Goal: Task Accomplishment & Management: Use online tool/utility

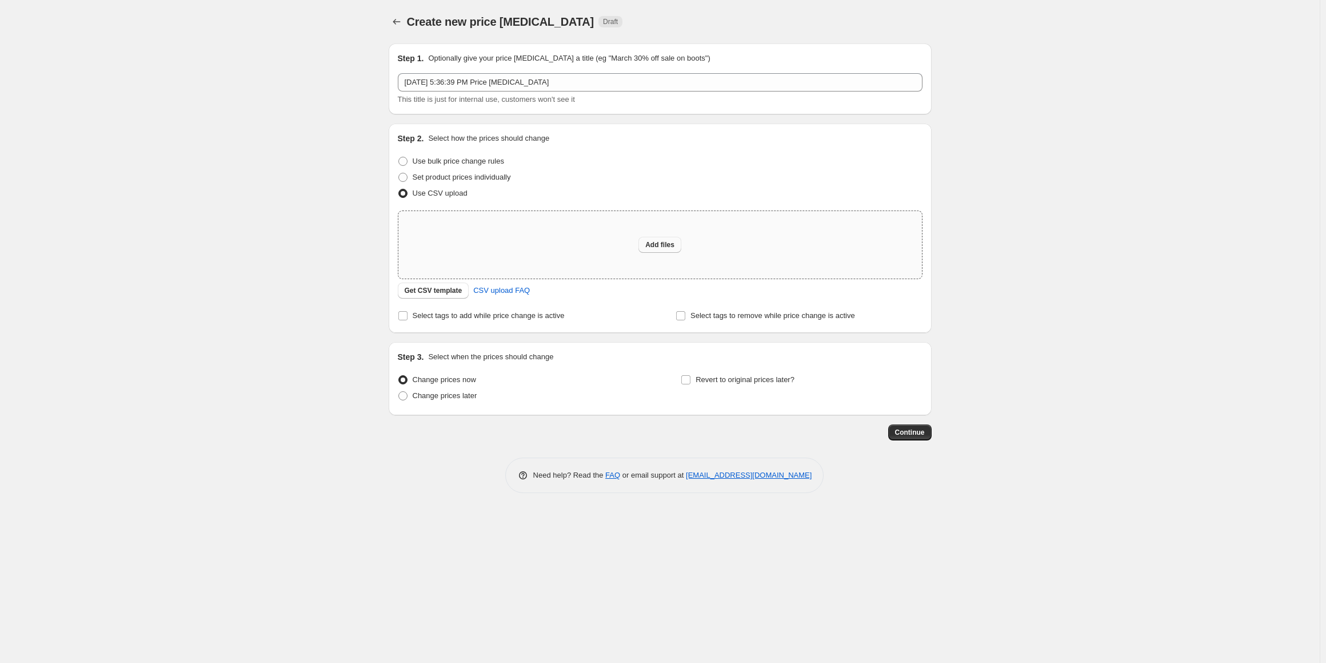
click at [659, 242] on span "Add files" at bounding box center [659, 244] width 29 height 9
type input "C:\fakepath\[DATE] Sale 2025.csv"
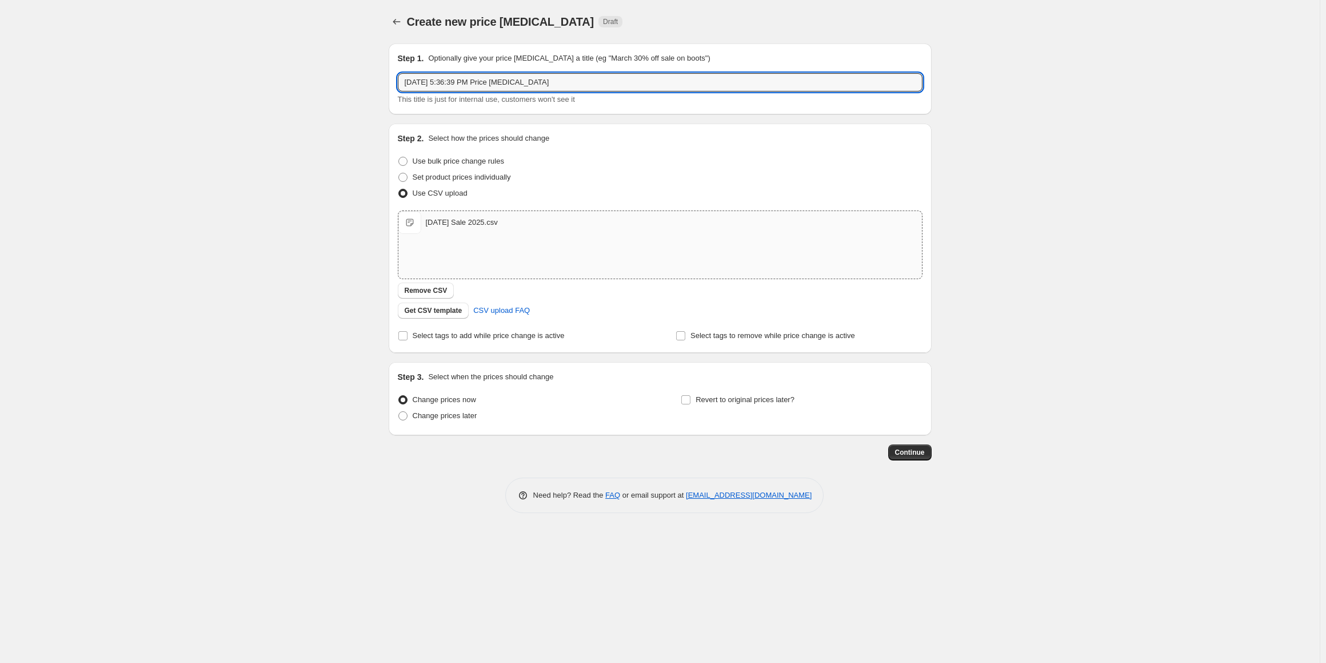
drag, startPoint x: 555, startPoint y: 84, endPoint x: 336, endPoint y: 74, distance: 218.6
click at [336, 74] on div "Create new price [MEDICAL_DATA]. This page is ready Create new price [MEDICAL_D…" at bounding box center [660, 331] width 1320 height 663
type input "[DATE] Sale"
click at [695, 400] on label "Revert to original prices later?" at bounding box center [738, 400] width 114 height 16
click at [691, 400] on input "Revert to original prices later?" at bounding box center [685, 399] width 9 height 9
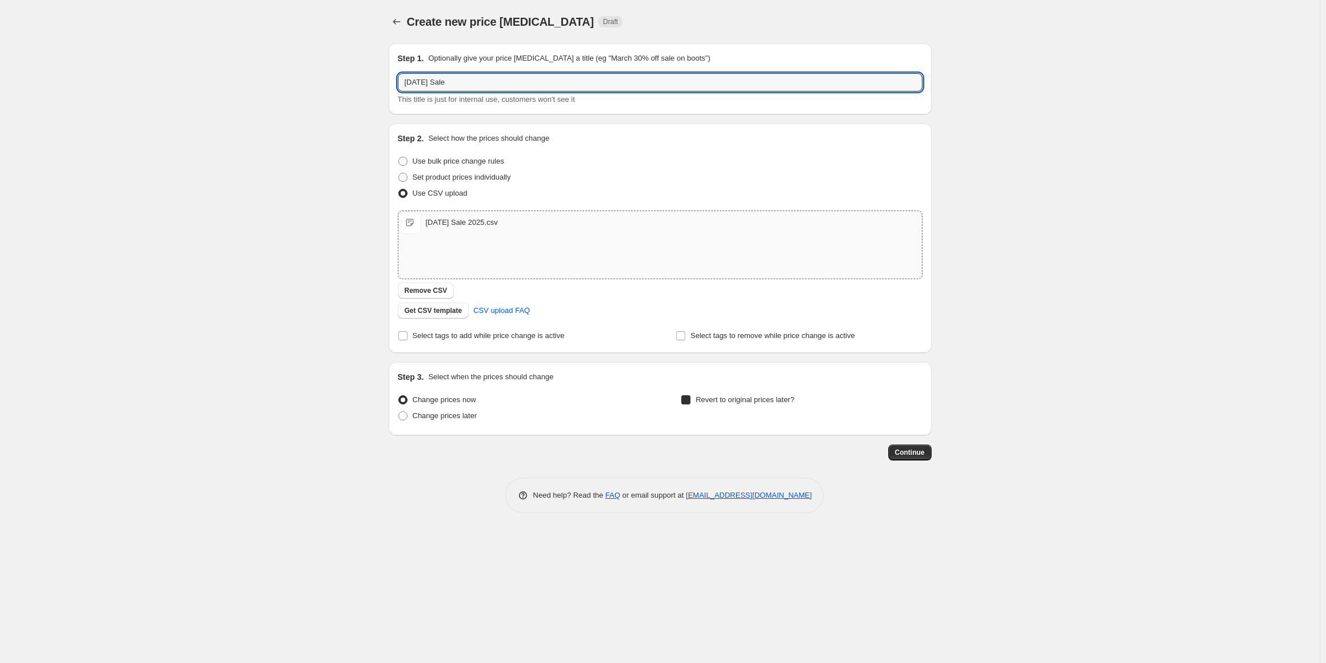
checkbox input "true"
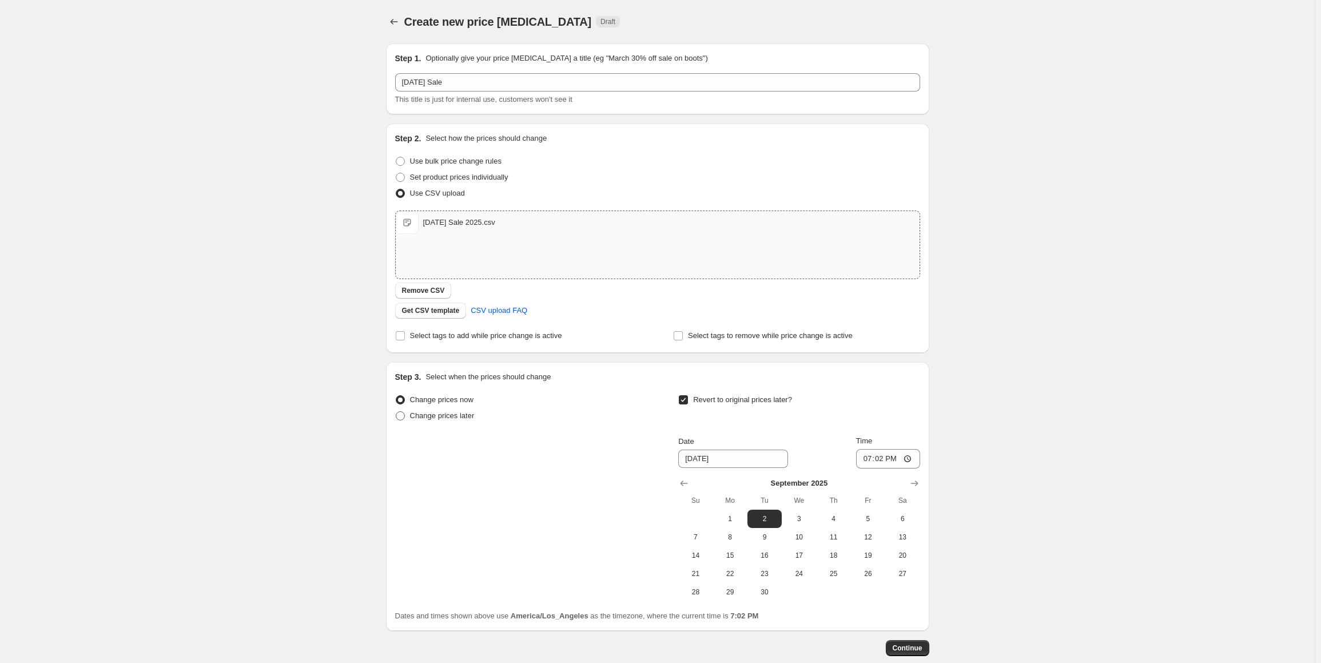
click at [461, 414] on span "Change prices later" at bounding box center [442, 415] width 65 height 9
click at [396, 412] on input "Change prices later" at bounding box center [396, 411] width 1 height 1
radio input "true"
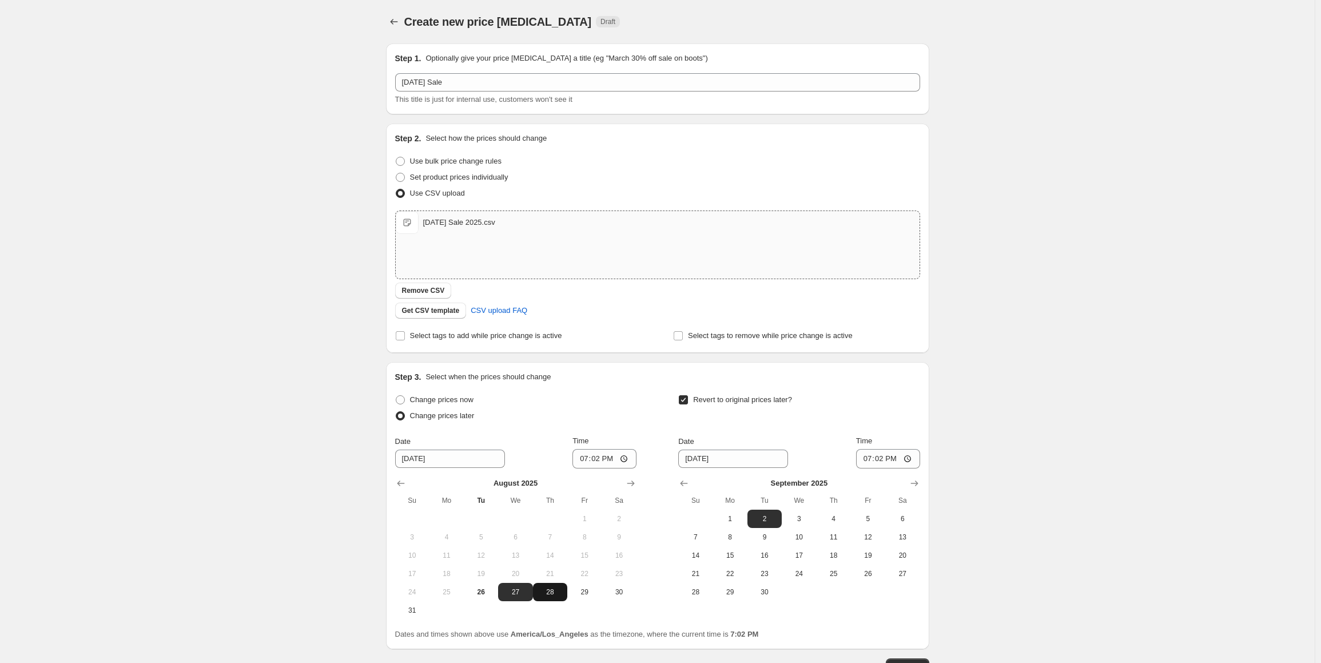
click at [561, 590] on span "28" at bounding box center [549, 591] width 25 height 9
type input "[DATE]"
click at [599, 455] on input "19:02" at bounding box center [604, 458] width 64 height 19
click at [587, 457] on input "19:02" at bounding box center [604, 458] width 64 height 19
type input "00:01"
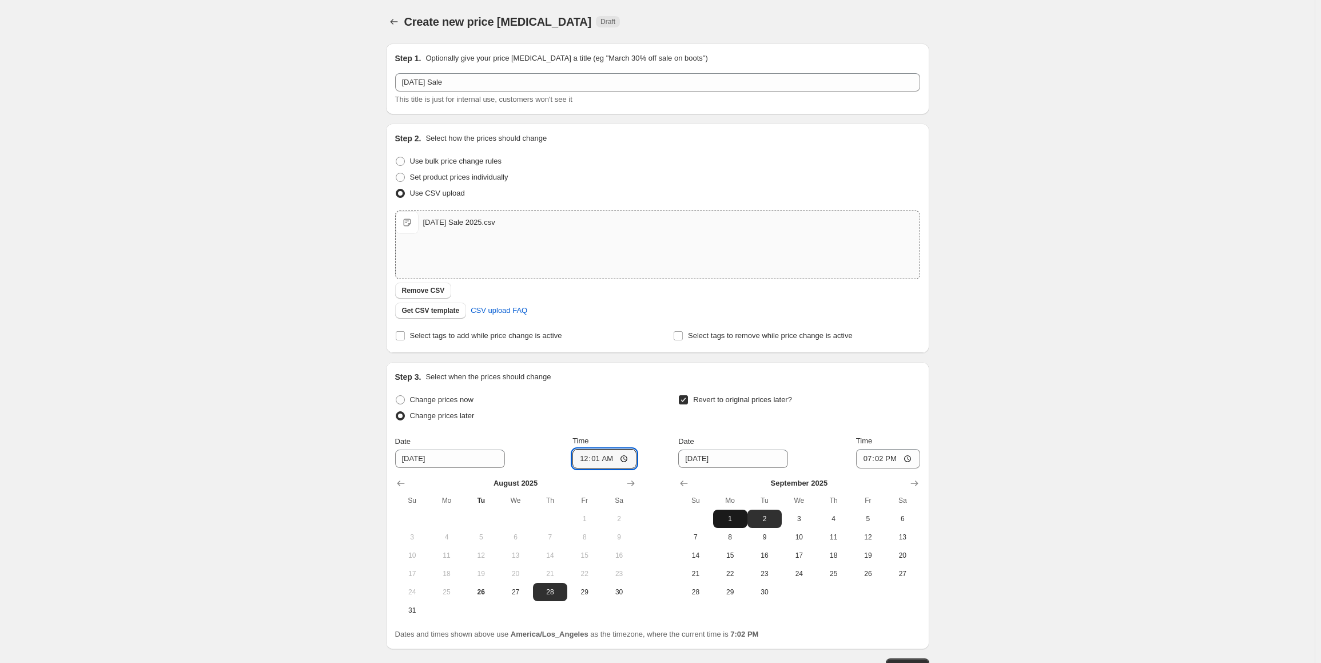
click at [743, 517] on span "1" at bounding box center [729, 518] width 25 height 9
type input "[DATE]"
click at [870, 461] on input "19:02" at bounding box center [888, 458] width 64 height 19
type input "23:59"
click at [1061, 458] on div "Create new price [MEDICAL_DATA]. This page is ready Create new price [MEDICAL_D…" at bounding box center [657, 372] width 1314 height 744
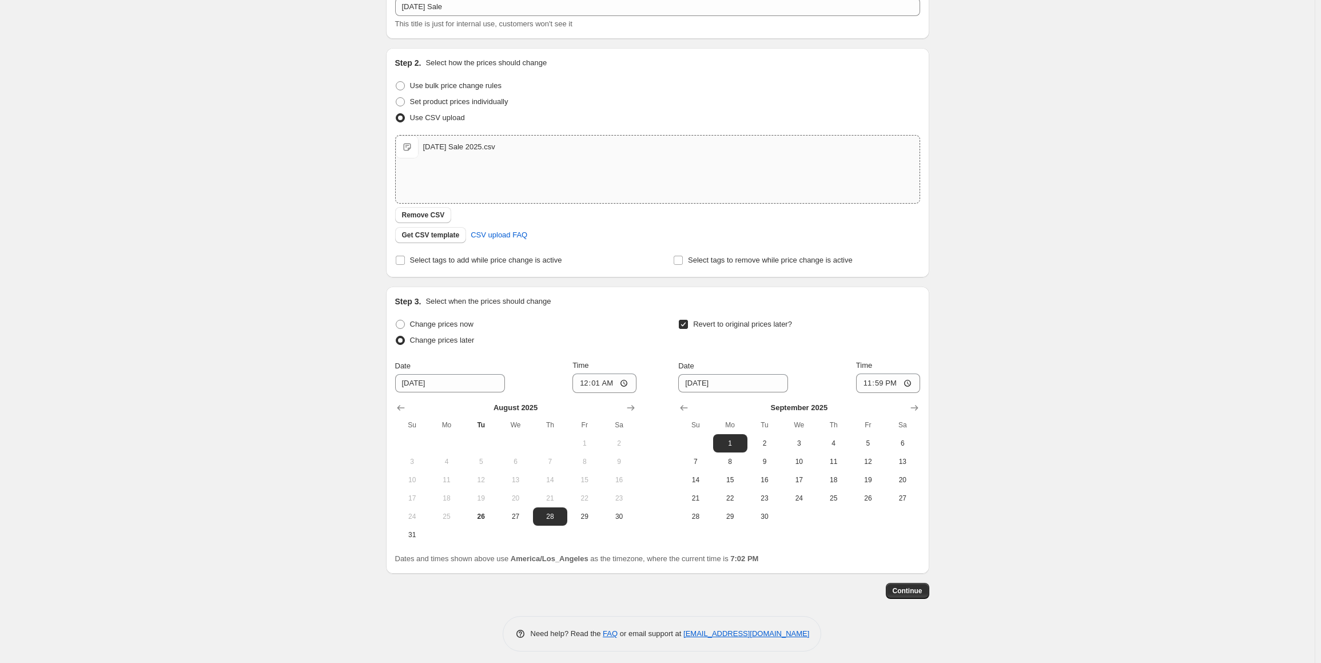
scroll to position [80, 0]
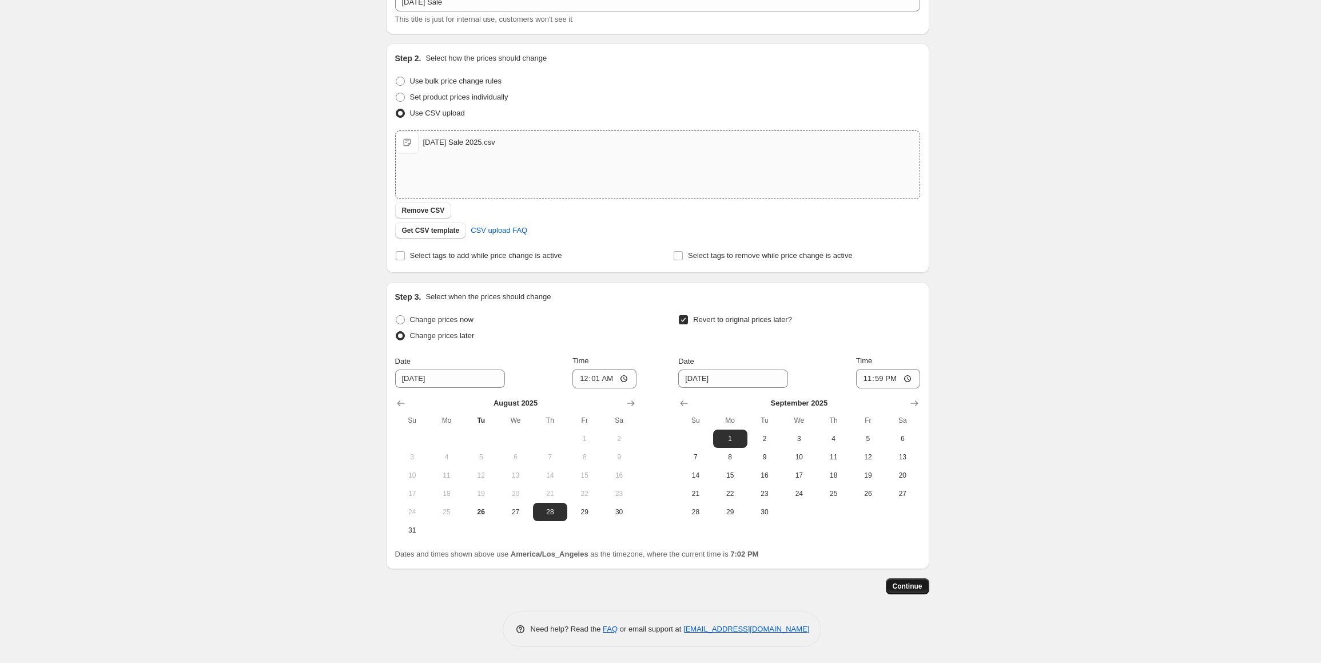
click at [916, 585] on span "Continue" at bounding box center [907, 585] width 30 height 9
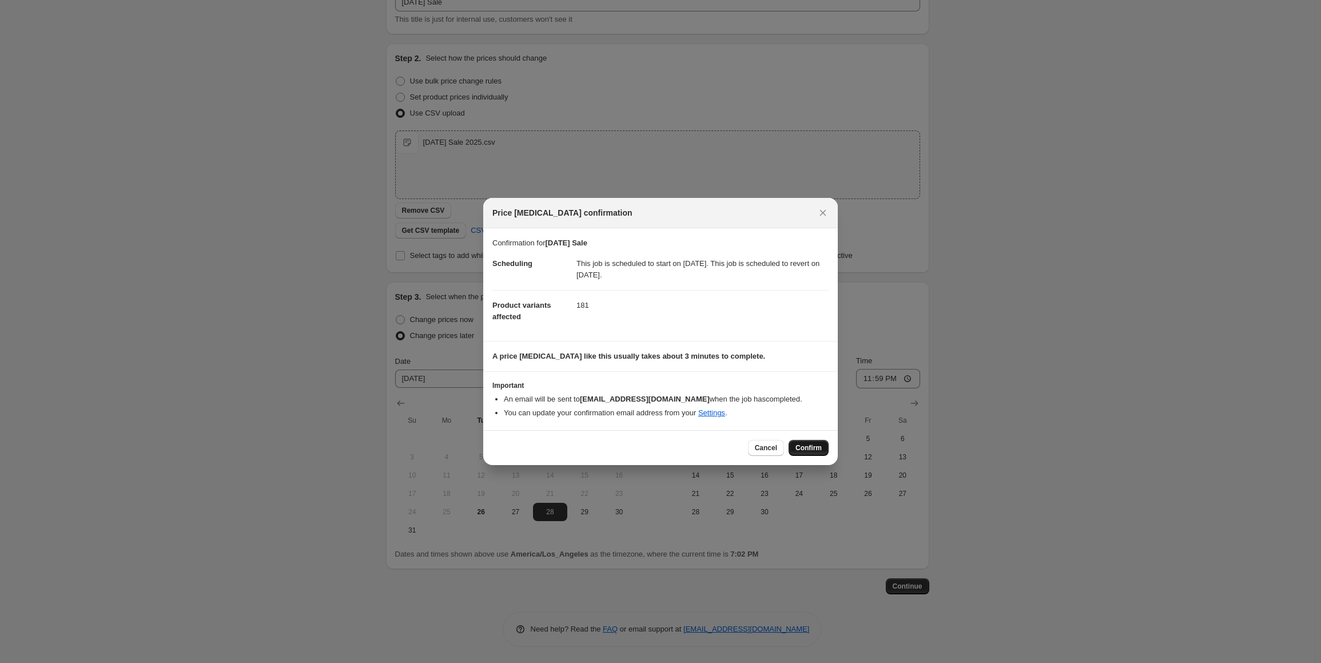
click at [805, 448] on span "Confirm" at bounding box center [808, 447] width 26 height 9
